Goal: Task Accomplishment & Management: Manage account settings

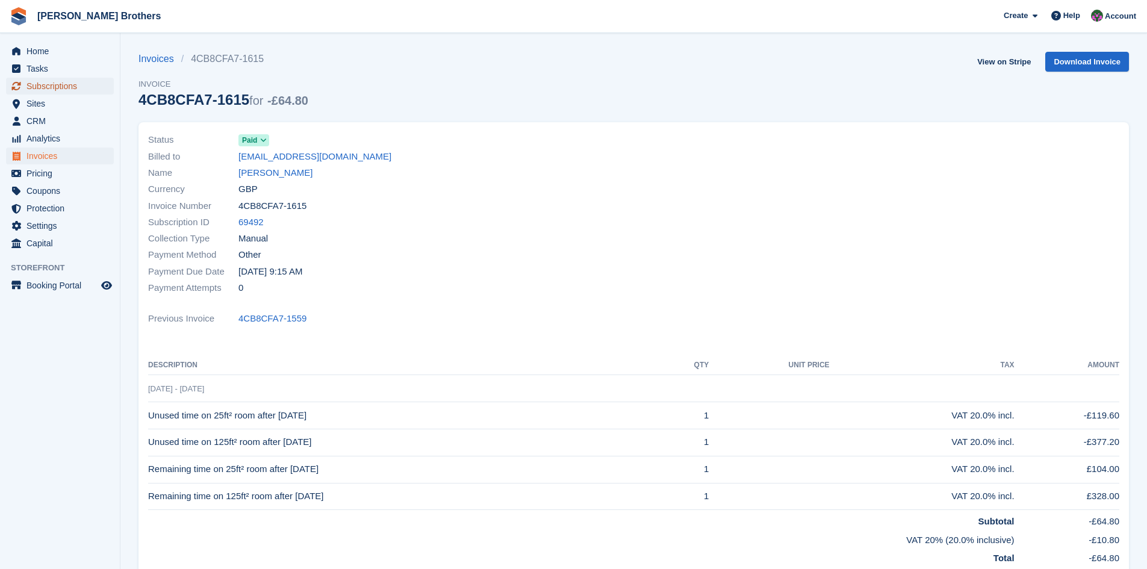
click at [40, 89] on span "Subscriptions" at bounding box center [62, 86] width 72 height 17
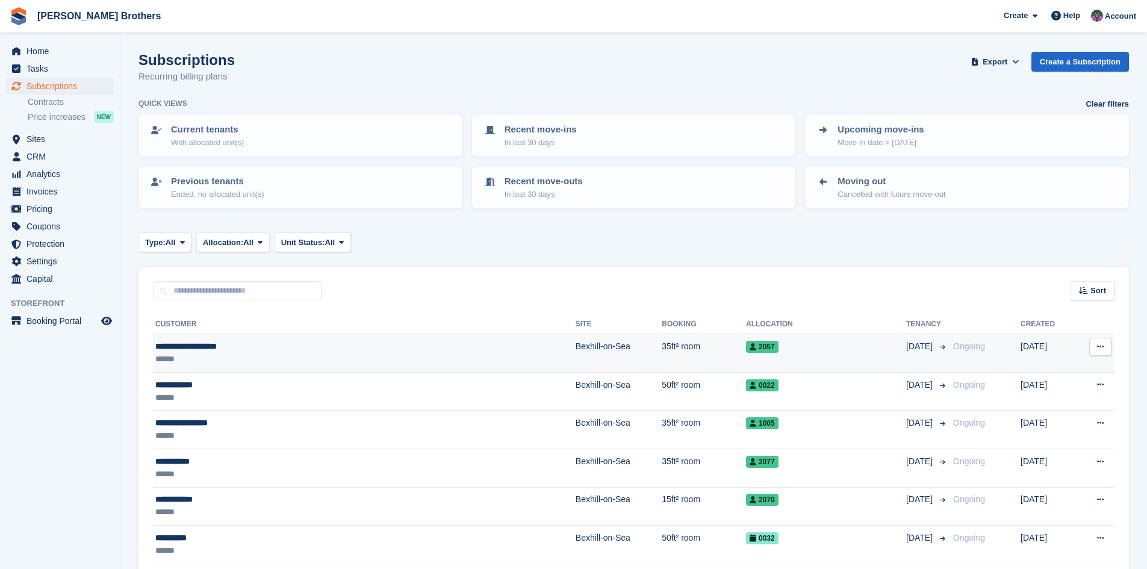
click at [172, 350] on div "**********" at bounding box center [288, 346] width 266 height 13
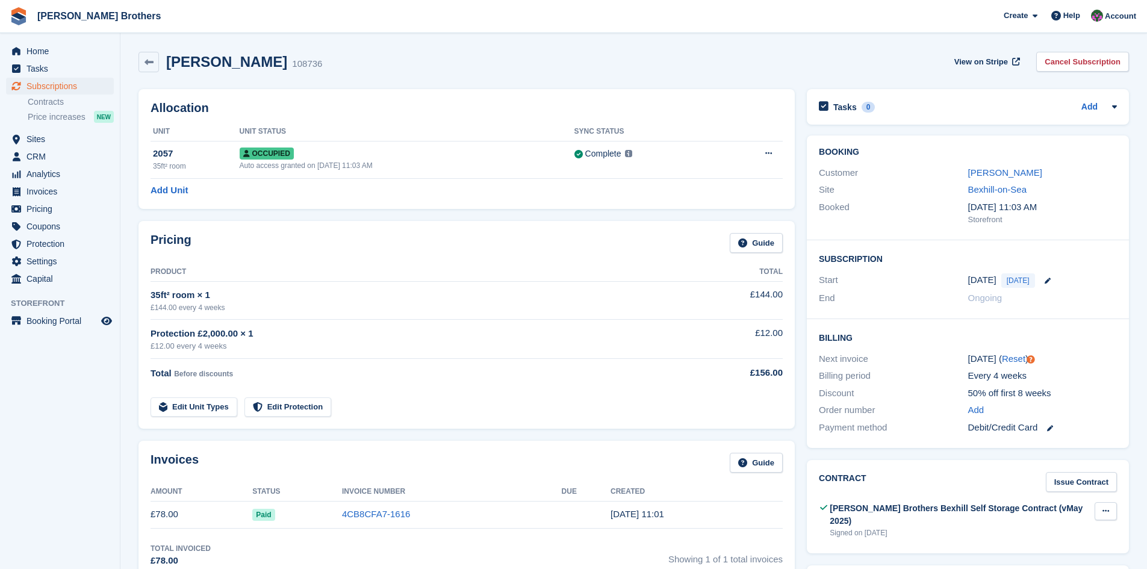
click at [1103, 508] on icon at bounding box center [1105, 511] width 7 height 8
click at [1033, 550] on p "Download" at bounding box center [1059, 550] width 105 height 16
